Goal: Find specific page/section: Find specific page/section

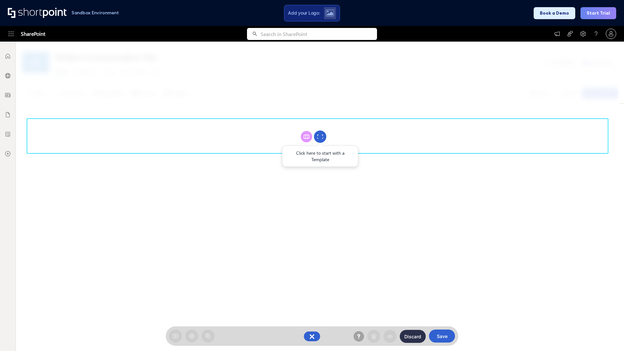
click at [320, 137] on circle at bounding box center [320, 137] width 12 height 12
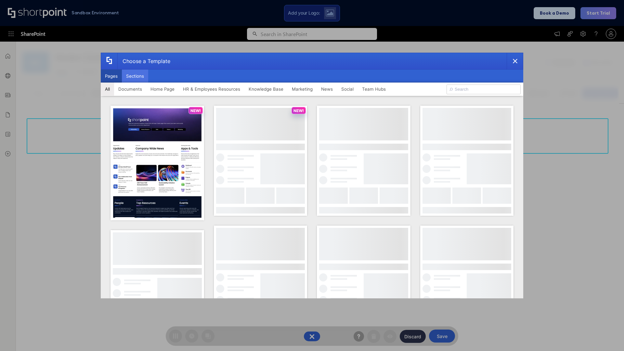
click at [135, 76] on button "Sections" at bounding box center [135, 76] width 26 height 13
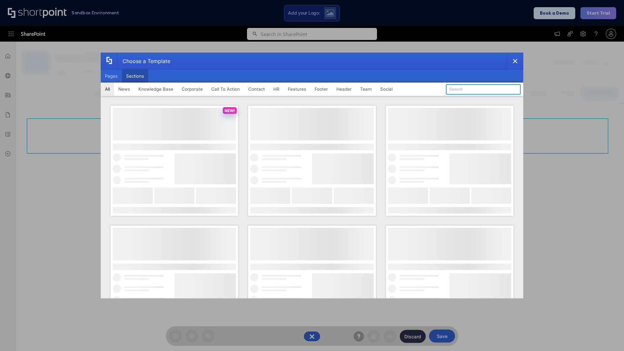
type input "Cards"
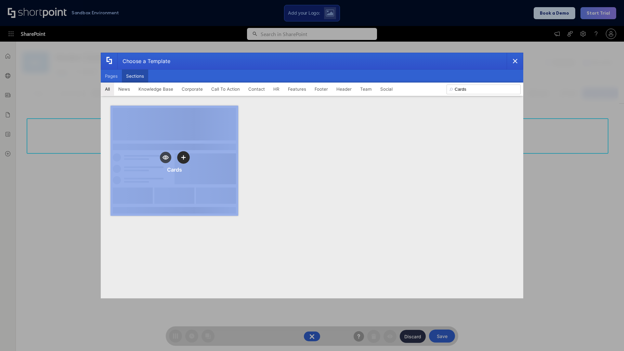
click at [183, 155] on icon "template selector" at bounding box center [183, 157] width 5 height 5
